Goal: Task Accomplishment & Management: Manage account settings

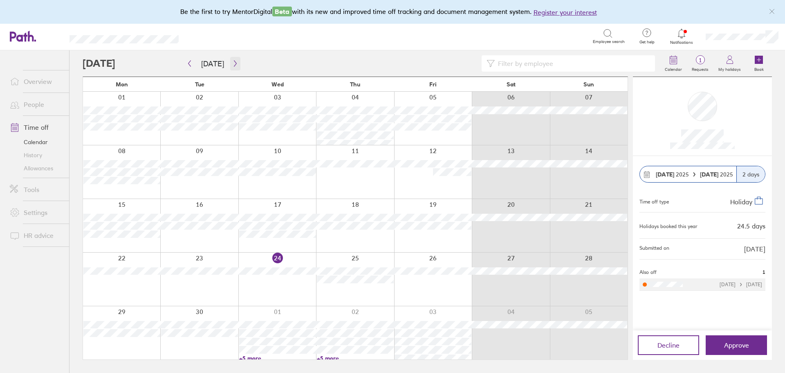
click at [234, 62] on icon "button" at bounding box center [235, 63] width 6 height 7
click at [94, 186] on link "+5 more" at bounding box center [121, 188] width 77 height 7
click at [232, 63] on icon "button" at bounding box center [235, 63] width 6 height 7
click at [746, 339] on button "Approve" at bounding box center [736, 345] width 61 height 20
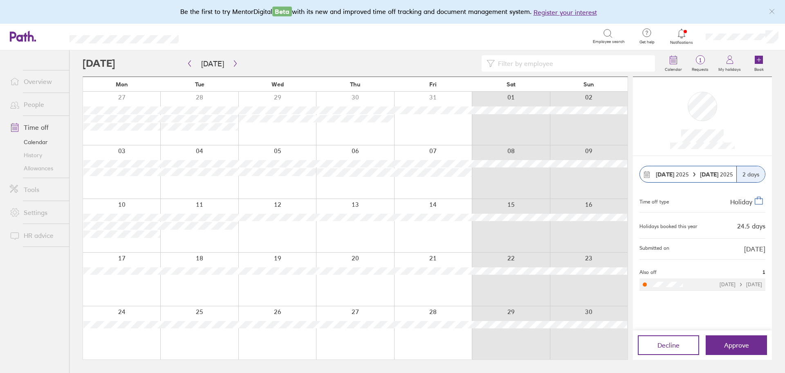
click at [40, 167] on link "Allowances" at bounding box center [36, 168] width 66 height 13
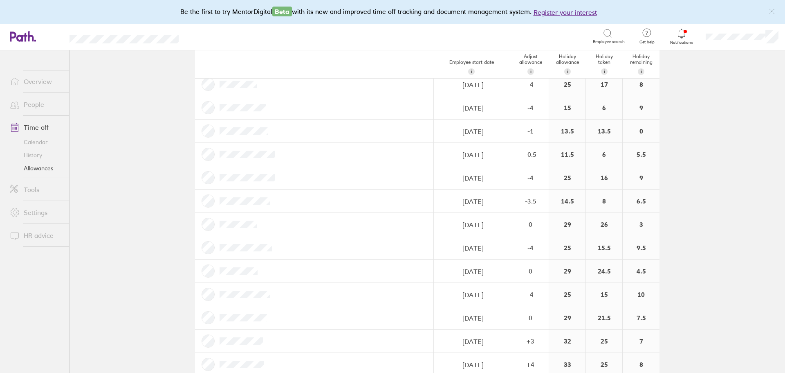
scroll to position [82, 0]
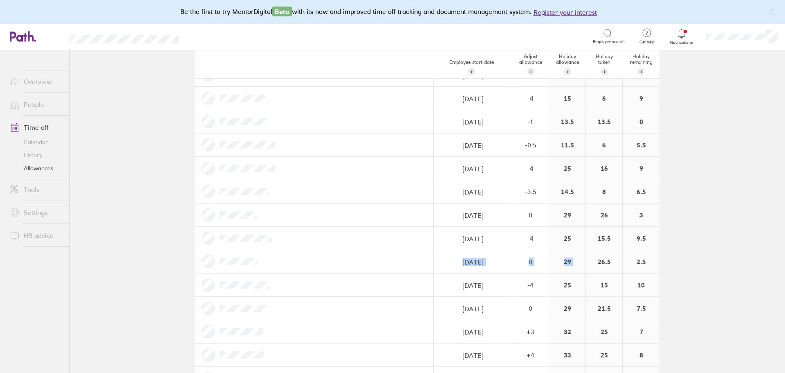
drag, startPoint x: 643, startPoint y: 263, endPoint x: 594, endPoint y: 264, distance: 49.1
click at [580, 265] on div "29" at bounding box center [567, 261] width 36 height 23
drag, startPoint x: 575, startPoint y: 263, endPoint x: 559, endPoint y: 263, distance: 16.0
click at [559, 263] on div "29" at bounding box center [567, 261] width 36 height 23
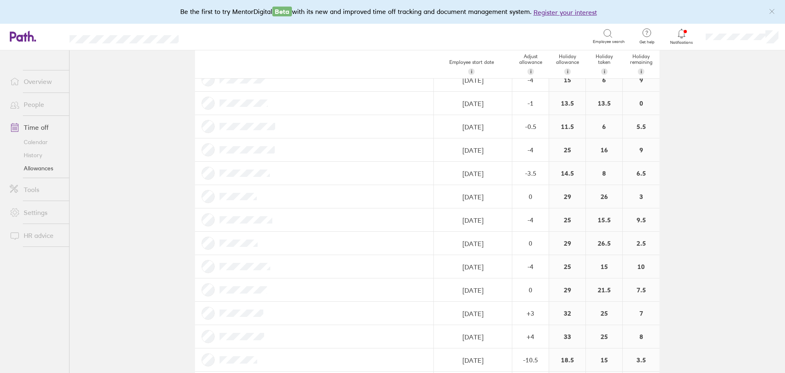
scroll to position [59, 0]
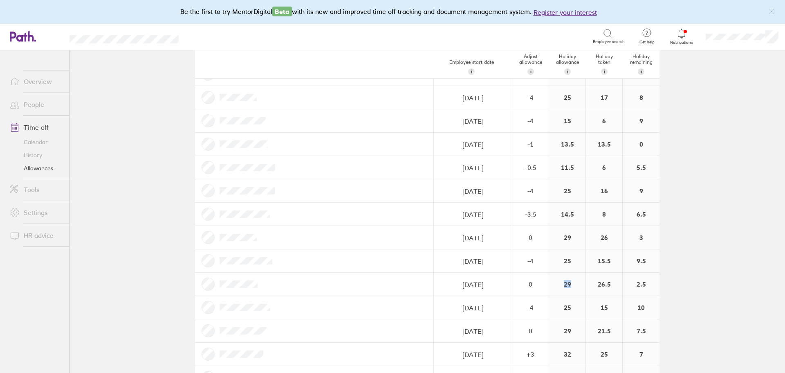
drag, startPoint x: 570, startPoint y: 283, endPoint x: 561, endPoint y: 283, distance: 8.6
click at [561, 283] on div "29" at bounding box center [567, 283] width 36 height 23
drag, startPoint x: 569, startPoint y: 285, endPoint x: 596, endPoint y: 285, distance: 27.0
click at [596, 285] on div "[DATE] Navigate forward to interact with the calendar and select a date. Press …" at bounding box center [427, 283] width 465 height 23
click at [598, 284] on div "26.5" at bounding box center [604, 283] width 36 height 23
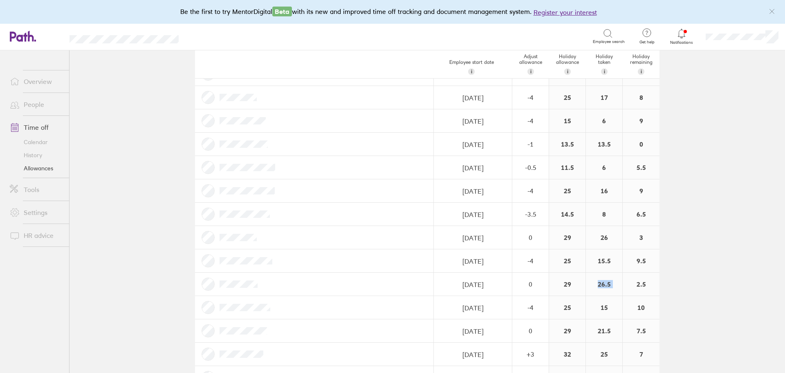
drag, startPoint x: 599, startPoint y: 283, endPoint x: 627, endPoint y: 283, distance: 27.8
click at [627, 283] on div "[DATE] Navigate forward to interact with the calendar and select a date. Press …" at bounding box center [427, 283] width 465 height 23
click at [638, 283] on div "2.5" at bounding box center [641, 283] width 37 height 23
drag, startPoint x: 643, startPoint y: 283, endPoint x: 632, endPoint y: 283, distance: 11.9
click at [632, 283] on div "2.5" at bounding box center [641, 283] width 37 height 23
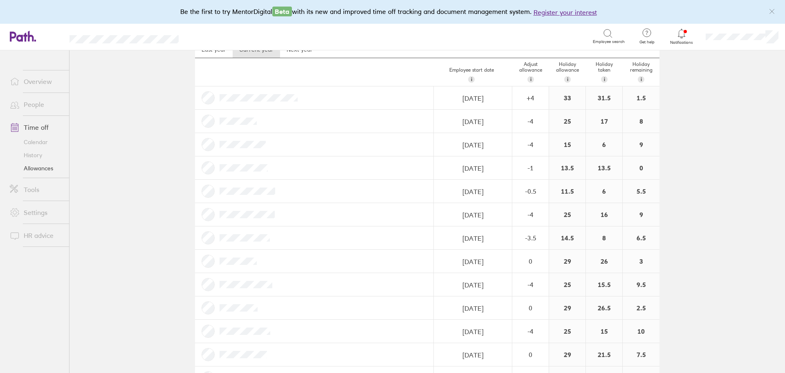
scroll to position [0, 0]
